Goal: Book appointment/travel/reservation

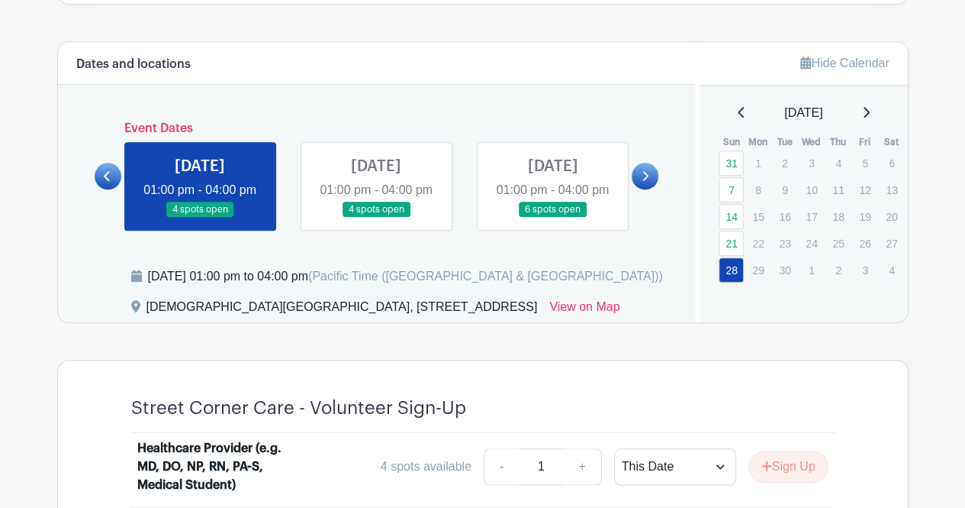
scroll to position [617, 0]
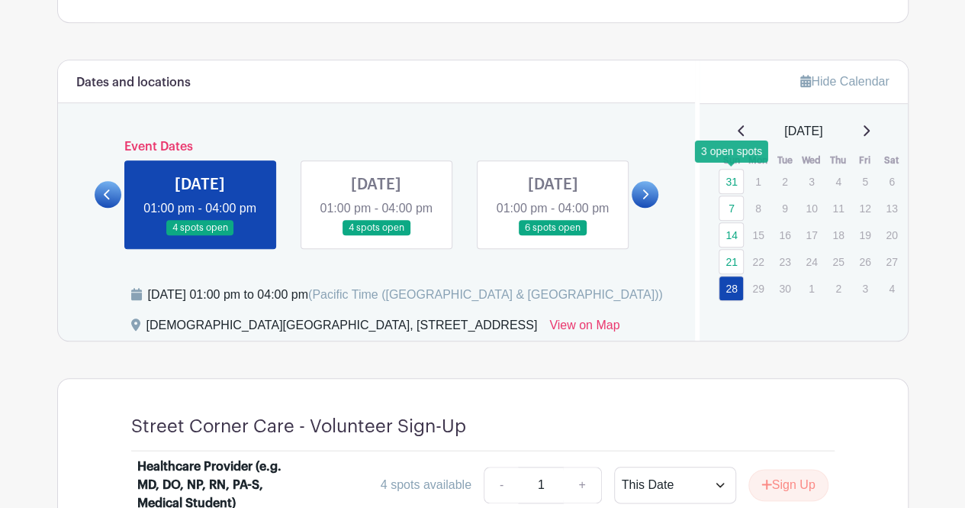
click at [736, 173] on link "31" at bounding box center [731, 181] width 25 height 25
click at [736, 210] on link "7" at bounding box center [731, 207] width 25 height 25
click at [732, 203] on link "7" at bounding box center [731, 207] width 25 height 25
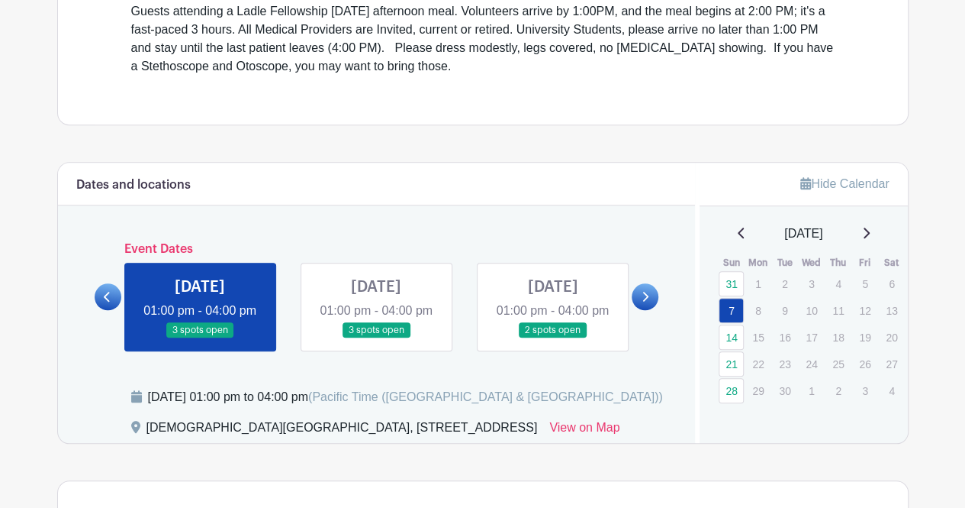
scroll to position [495, 0]
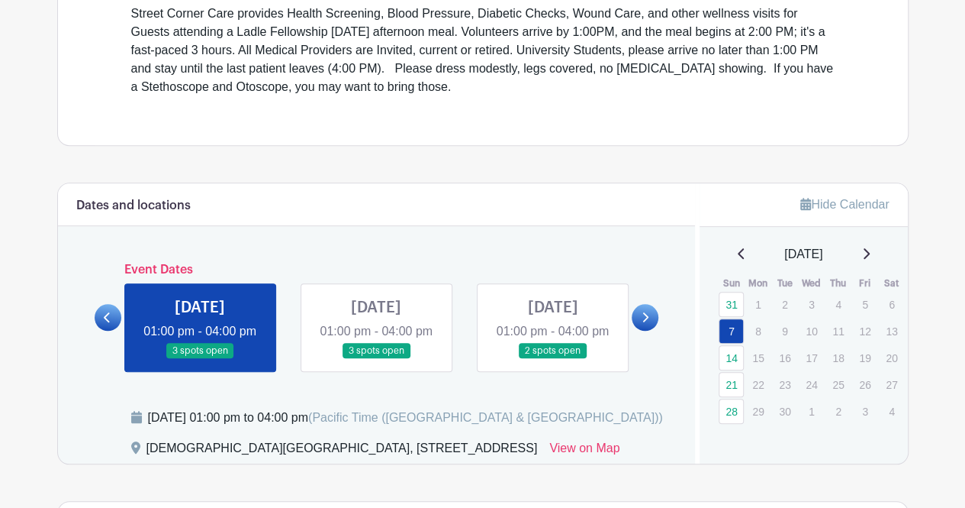
click at [376, 359] on link at bounding box center [376, 359] width 0 height 0
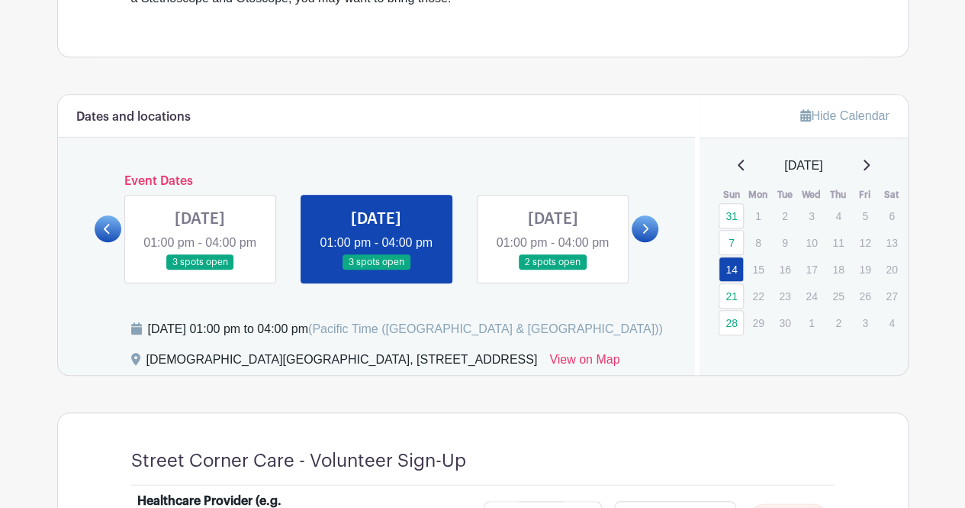
scroll to position [580, 0]
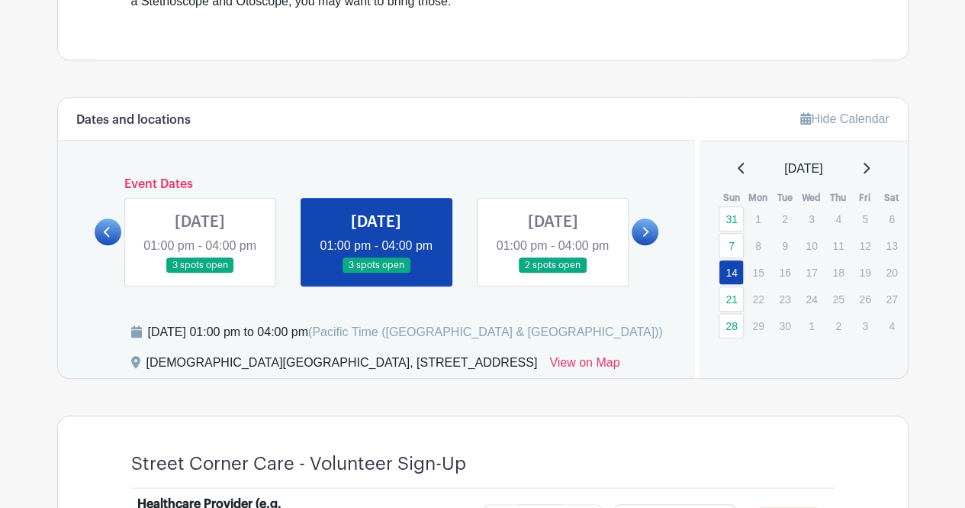
click at [553, 273] on link at bounding box center [553, 273] width 0 height 0
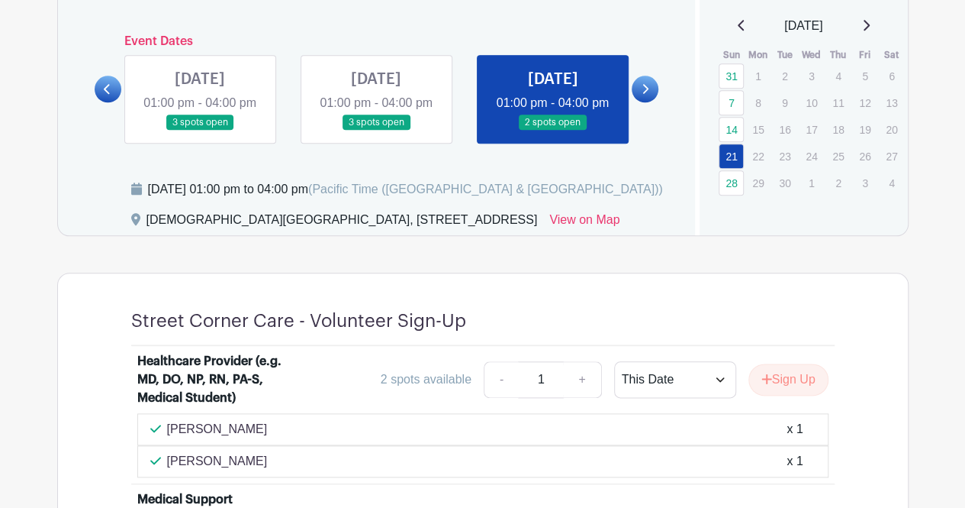
scroll to position [722, 0]
click at [638, 98] on link at bounding box center [645, 89] width 27 height 27
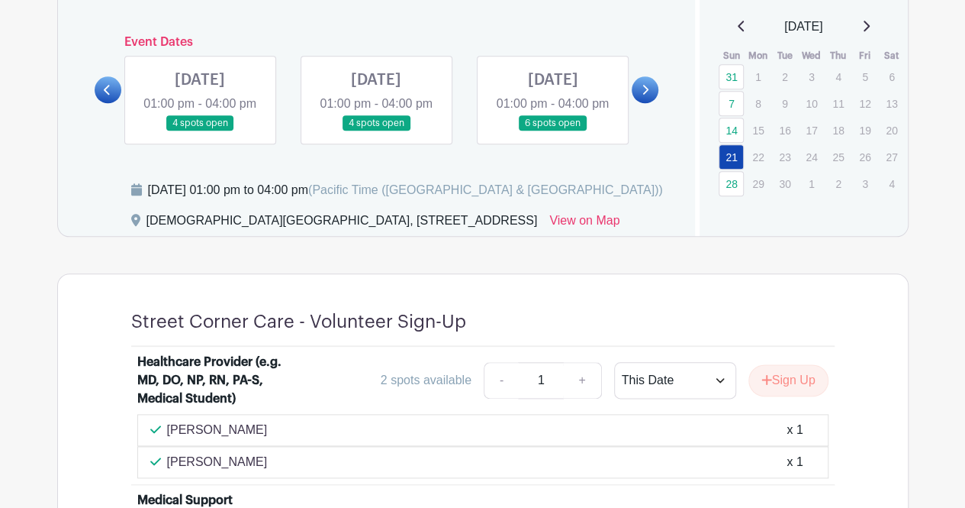
click at [200, 131] on link at bounding box center [200, 131] width 0 height 0
click at [376, 131] on link at bounding box center [376, 131] width 0 height 0
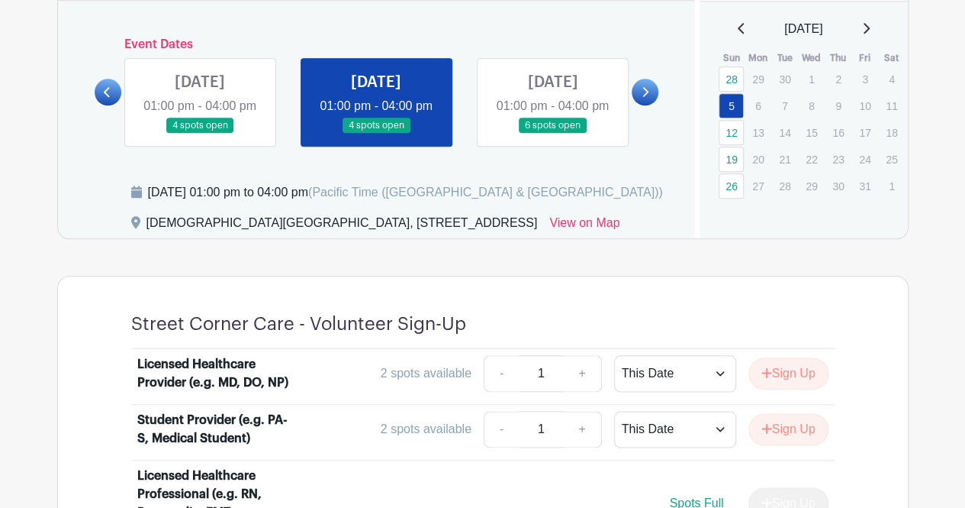
scroll to position [716, 0]
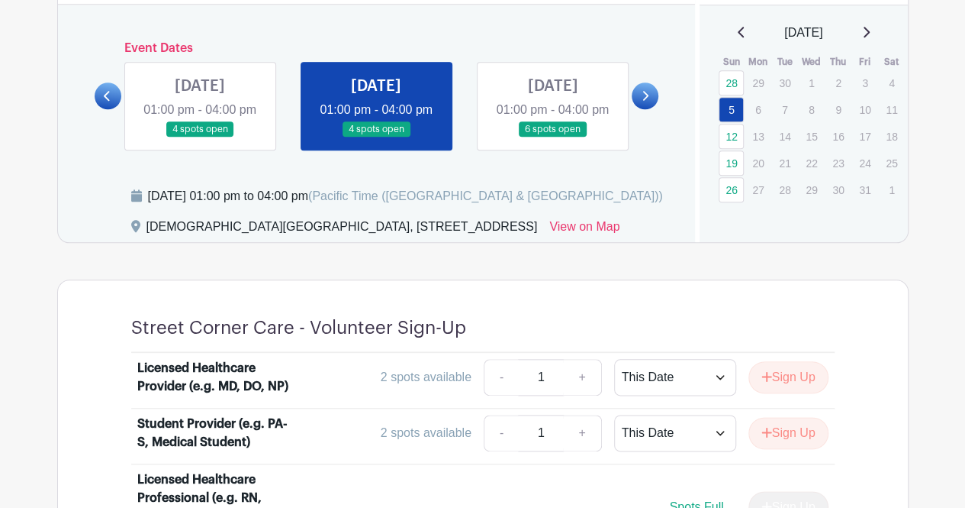
drag, startPoint x: 867, startPoint y: 24, endPoint x: 875, endPoint y: 30, distance: 9.3
click at [875, 30] on div "[DATE]" at bounding box center [804, 33] width 172 height 18
click at [870, 30] on icon at bounding box center [867, 32] width 6 height 11
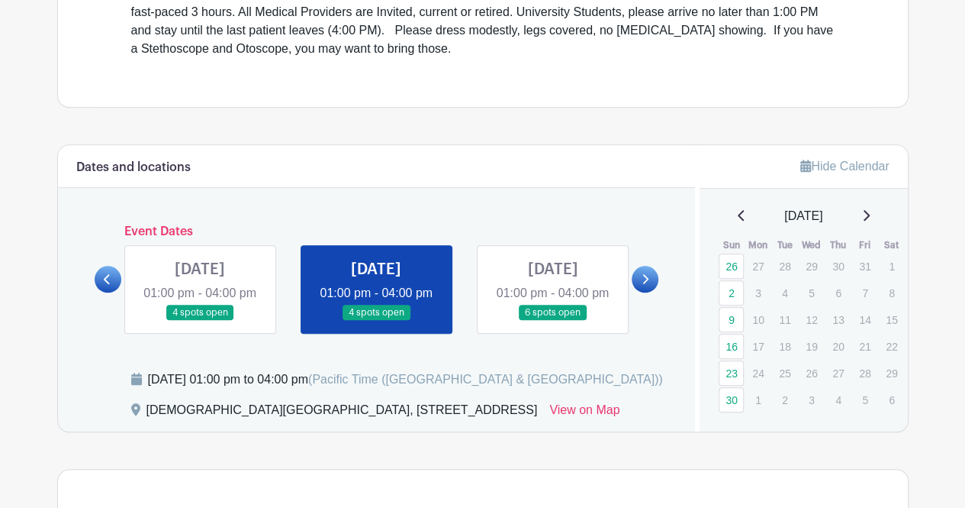
scroll to position [533, 0]
click at [870, 214] on icon at bounding box center [867, 214] width 6 height 11
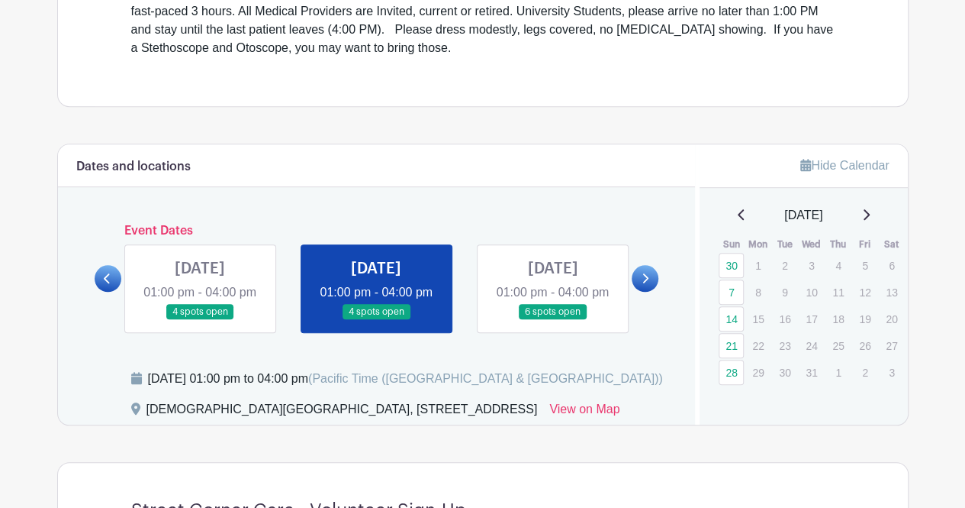
click at [870, 211] on icon at bounding box center [866, 214] width 8 height 12
click at [870, 218] on icon at bounding box center [866, 214] width 8 height 12
click at [870, 216] on icon at bounding box center [867, 214] width 6 height 11
click at [733, 266] on p "1" at bounding box center [731, 265] width 25 height 24
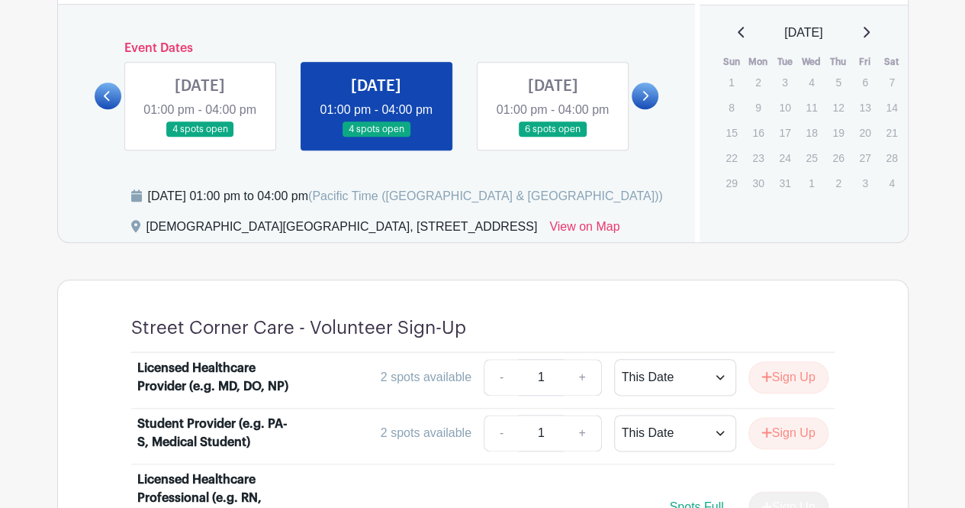
scroll to position [714, 0]
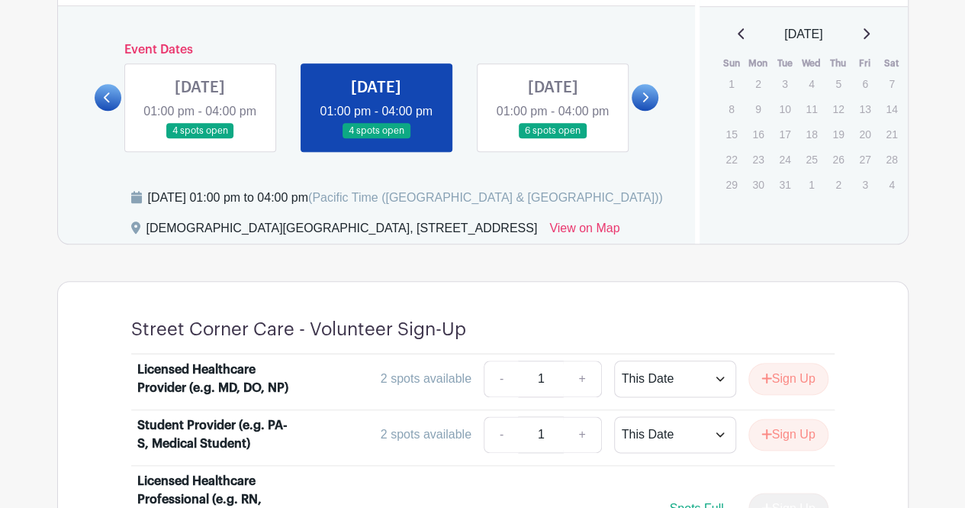
click at [553, 139] on link at bounding box center [553, 139] width 0 height 0
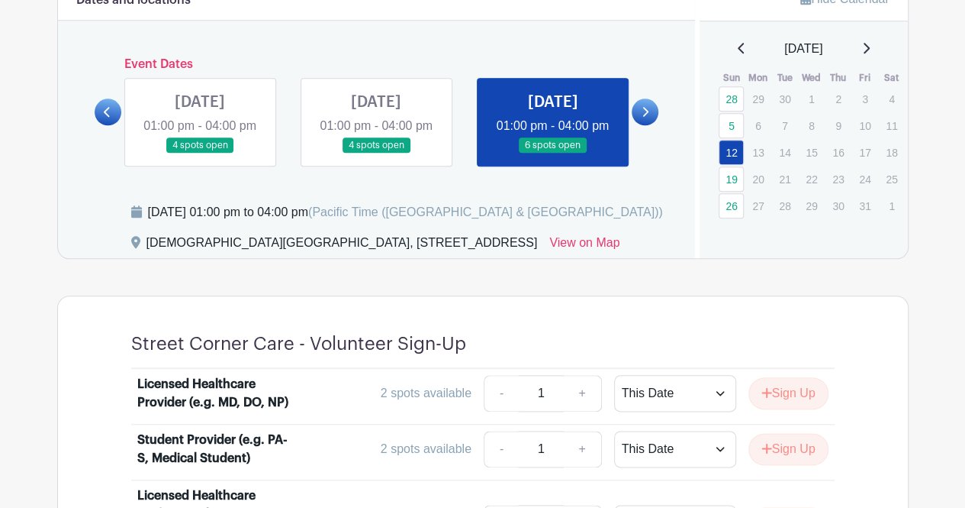
scroll to position [699, 0]
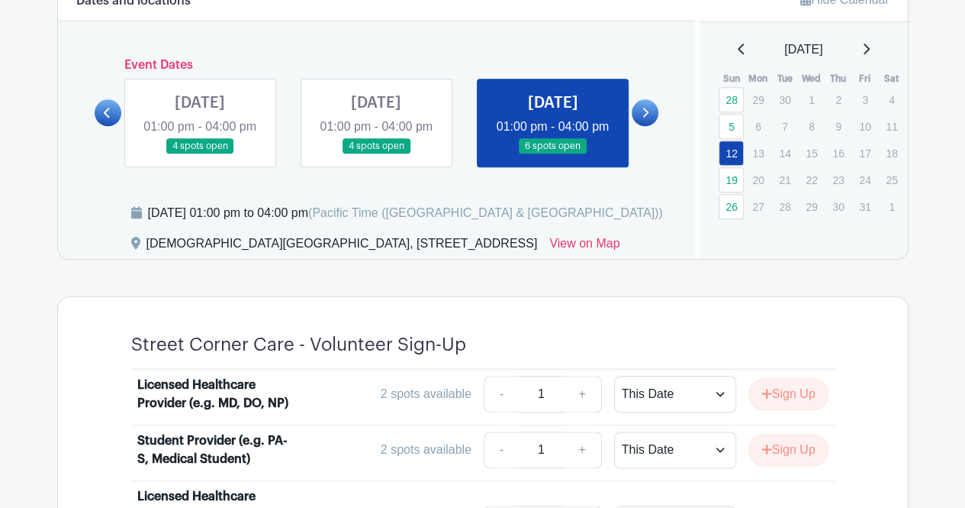
click at [638, 126] on link at bounding box center [645, 112] width 27 height 27
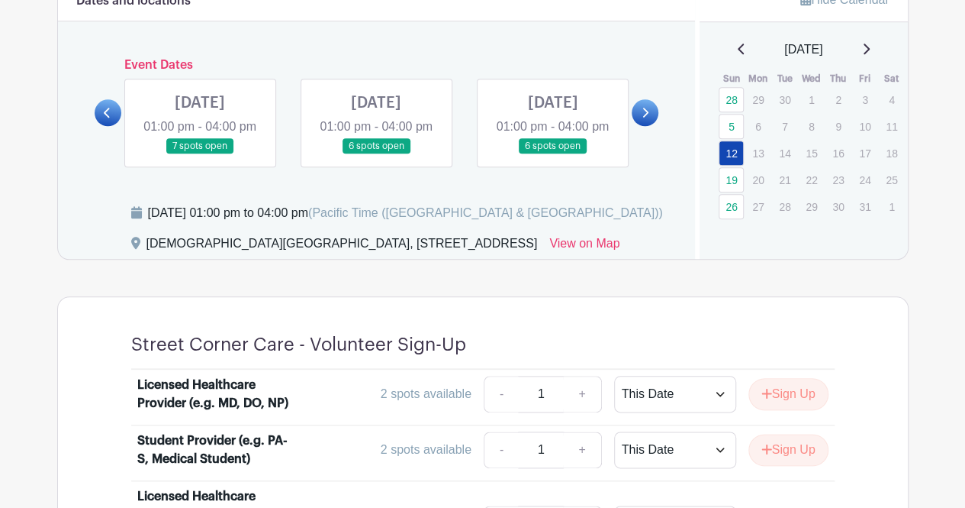
click at [200, 154] on link at bounding box center [200, 154] width 0 height 0
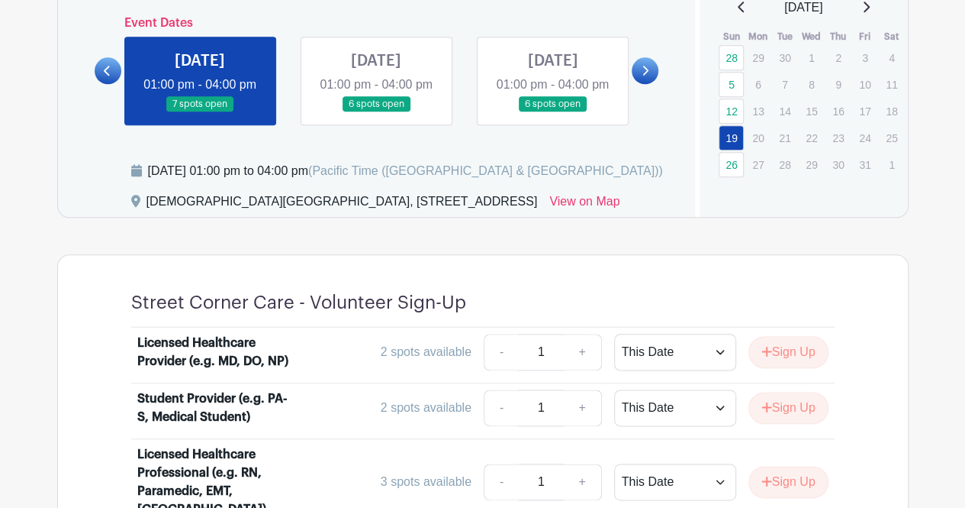
scroll to position [740, 0]
click at [376, 113] on link at bounding box center [376, 113] width 0 height 0
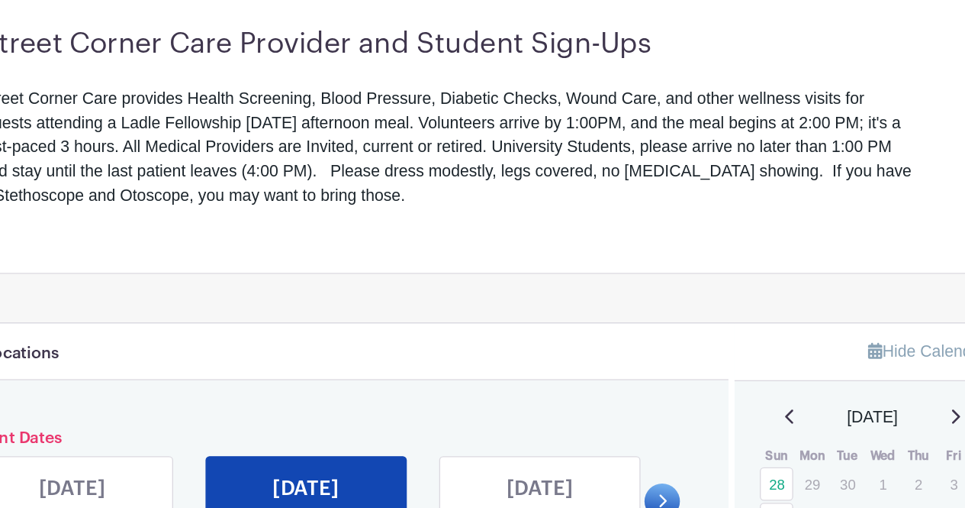
scroll to position [405, 0]
